Goal: Transaction & Acquisition: Purchase product/service

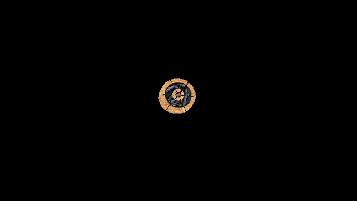
select select "CA"
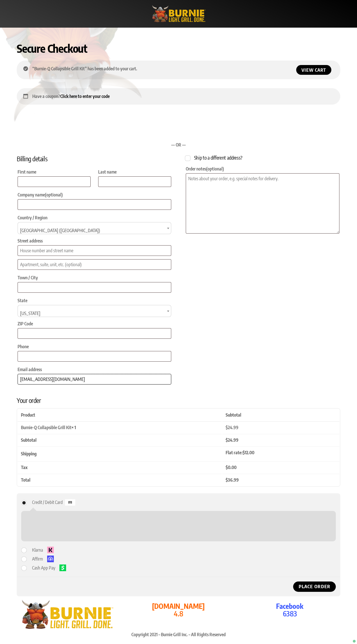
type input "[EMAIL_ADDRESS][DOMAIN_NAME]"
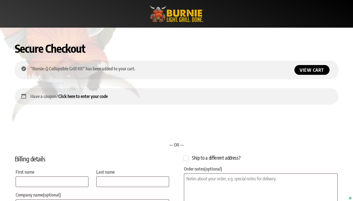
checkbox input "true"
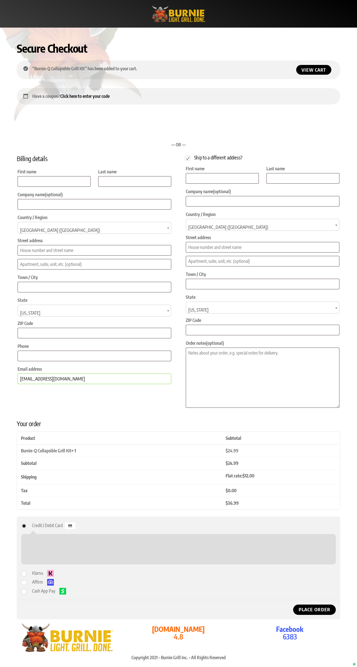
select select "CA"
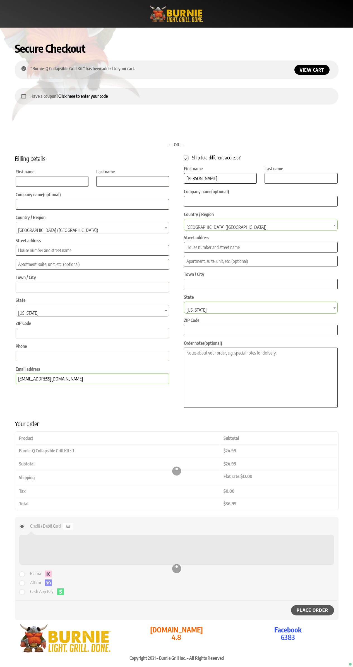
type input "[PERSON_NAME]"
type input "Doe"
type input "[STREET_ADDRESS][PERSON_NAME]"
type input "[GEOGRAPHIC_DATA]"
select select "WA"
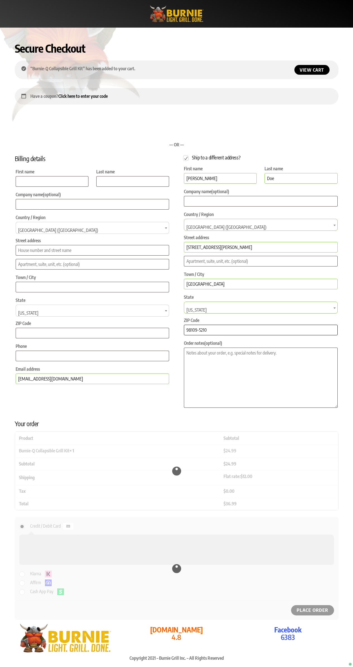
type input "98109-5210"
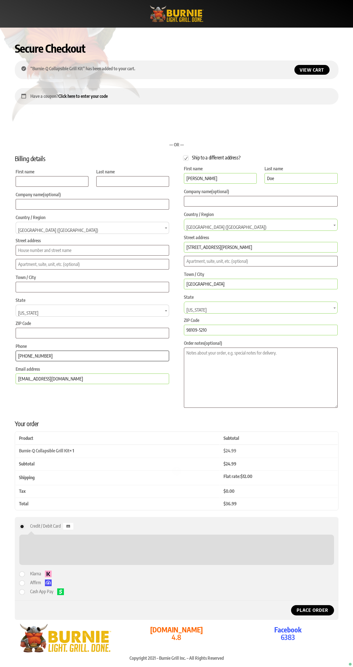
type input "[PHONE_NUMBER]"
